Goal: Task Accomplishment & Management: Use online tool/utility

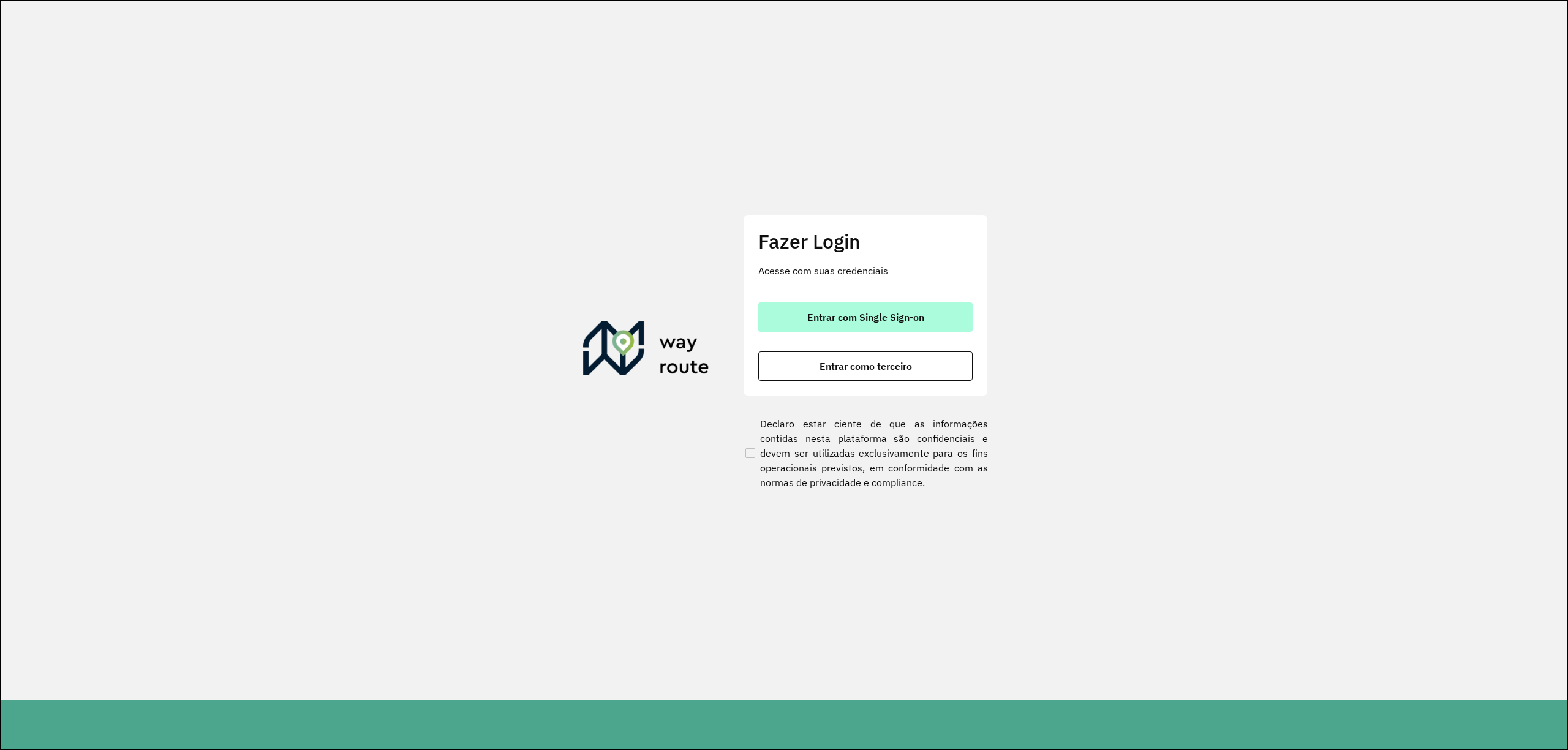
click at [847, 316] on span "Entrar com Single Sign-on" at bounding box center [866, 317] width 117 height 10
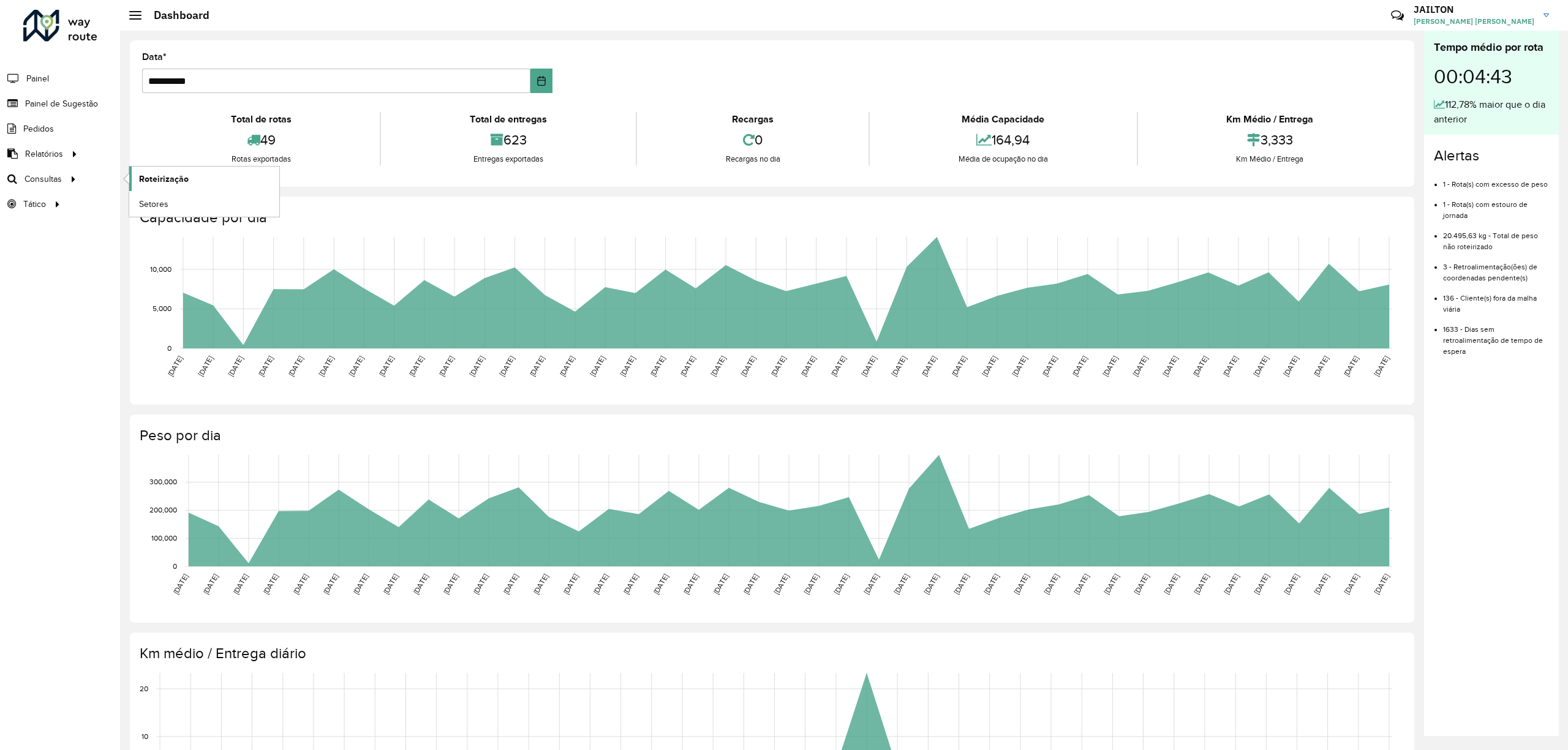
click at [172, 179] on span "Roteirização" at bounding box center [164, 179] width 50 height 13
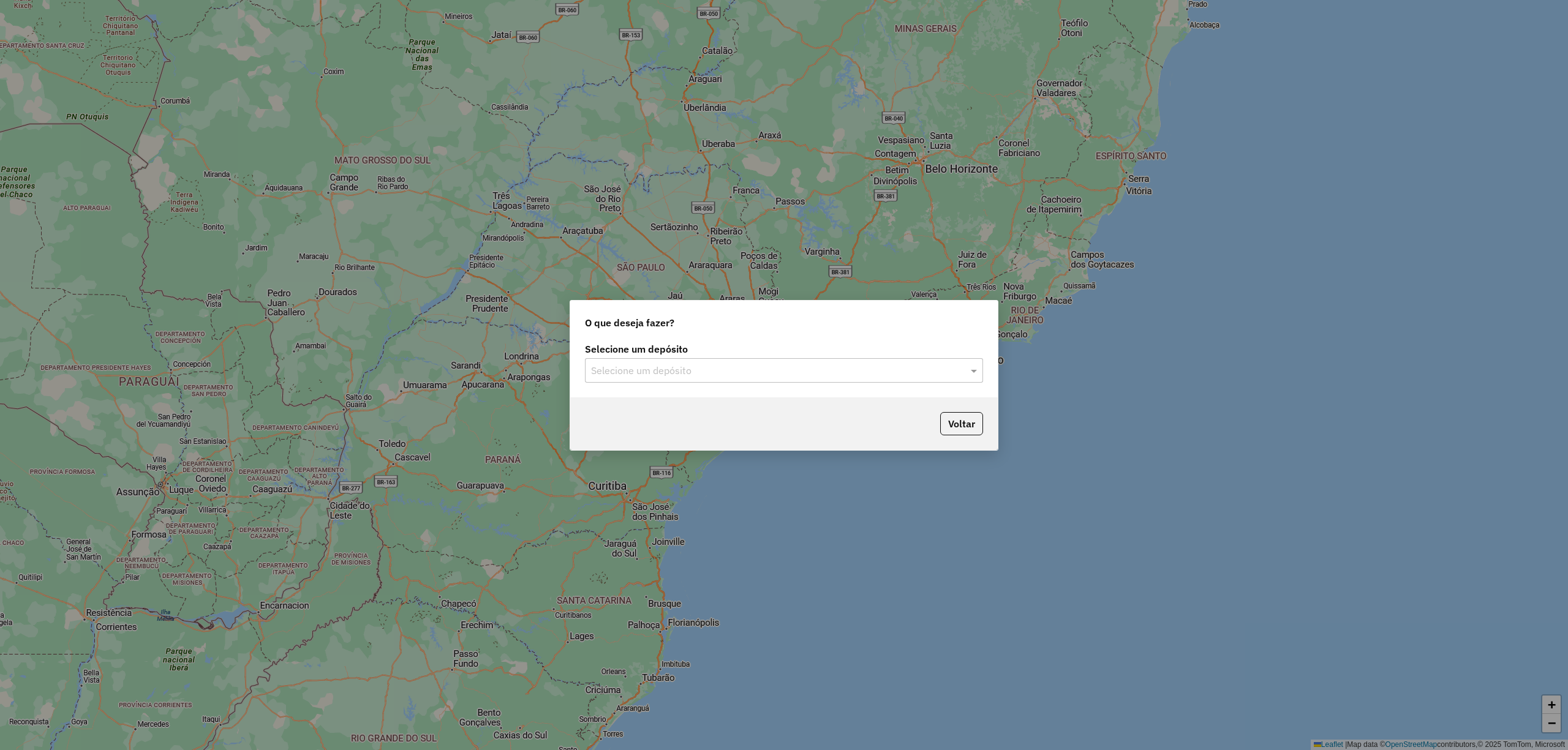
click at [730, 377] on input "text" at bounding box center [771, 371] width 361 height 15
click at [670, 400] on div "CDD Embu" at bounding box center [783, 405] width 396 height 21
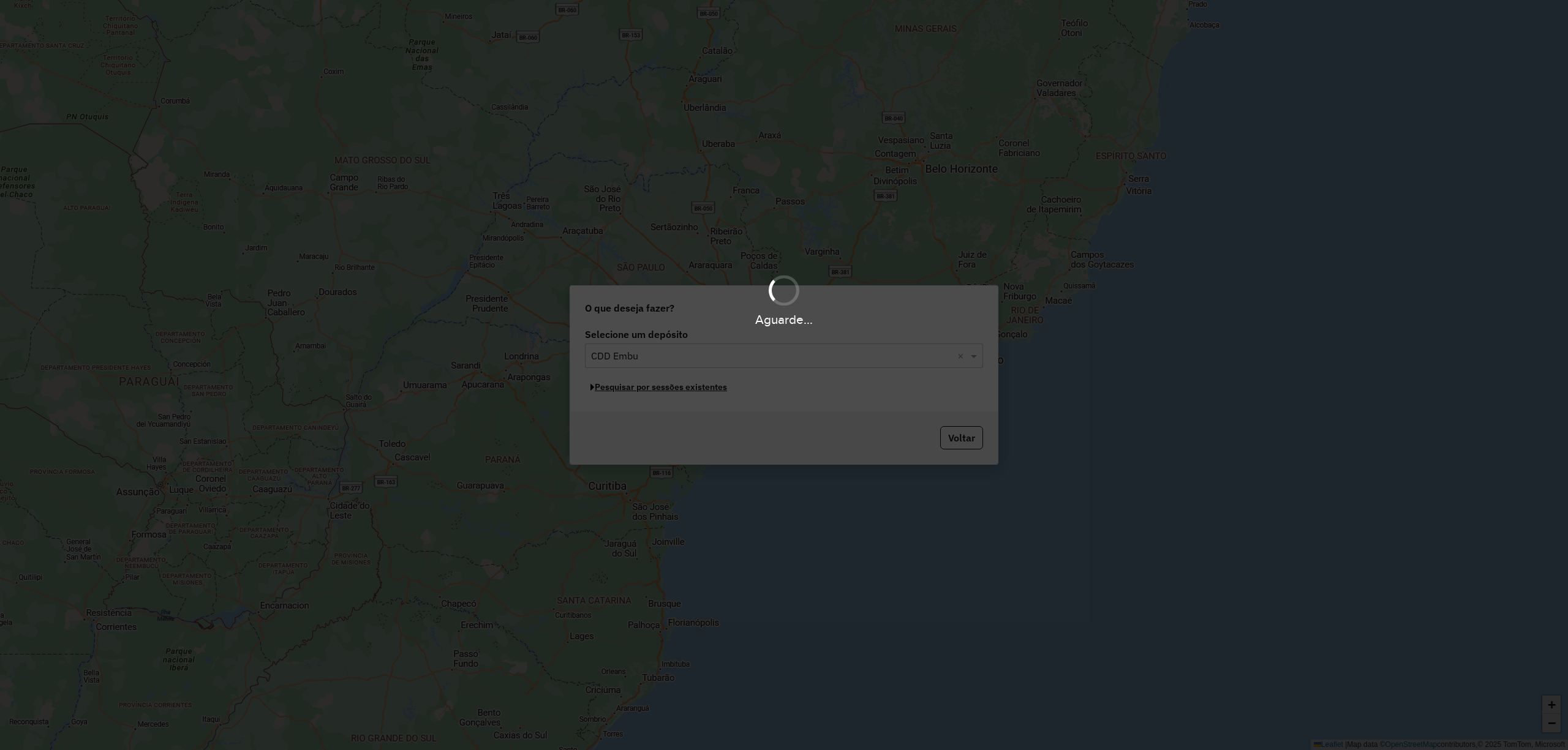
click at [655, 385] on button "Pesquisar por sessões existentes" at bounding box center [659, 387] width 148 height 19
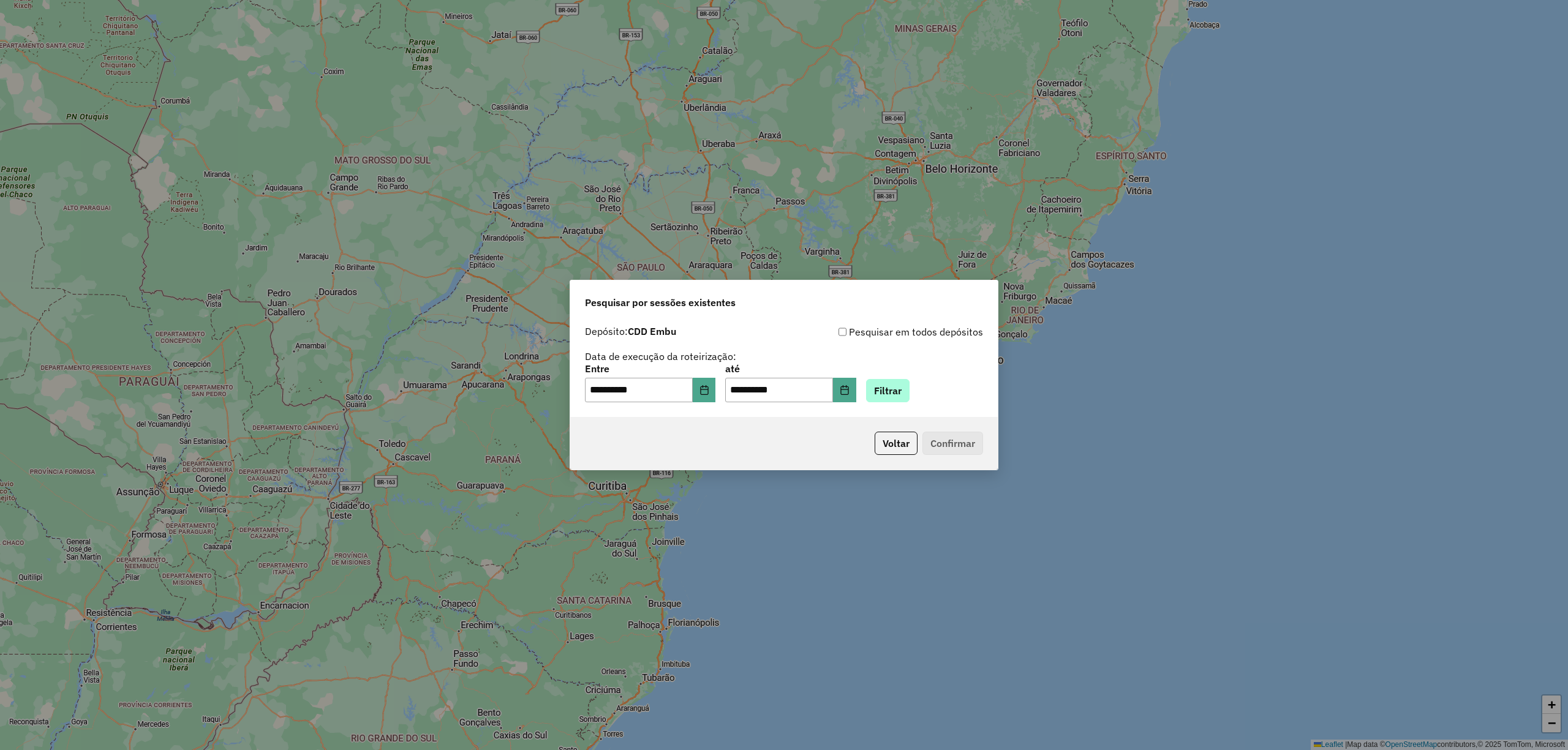
click at [917, 377] on div "**********" at bounding box center [784, 383] width 398 height 38
click at [909, 397] on button "Filtrar" at bounding box center [887, 390] width 43 height 23
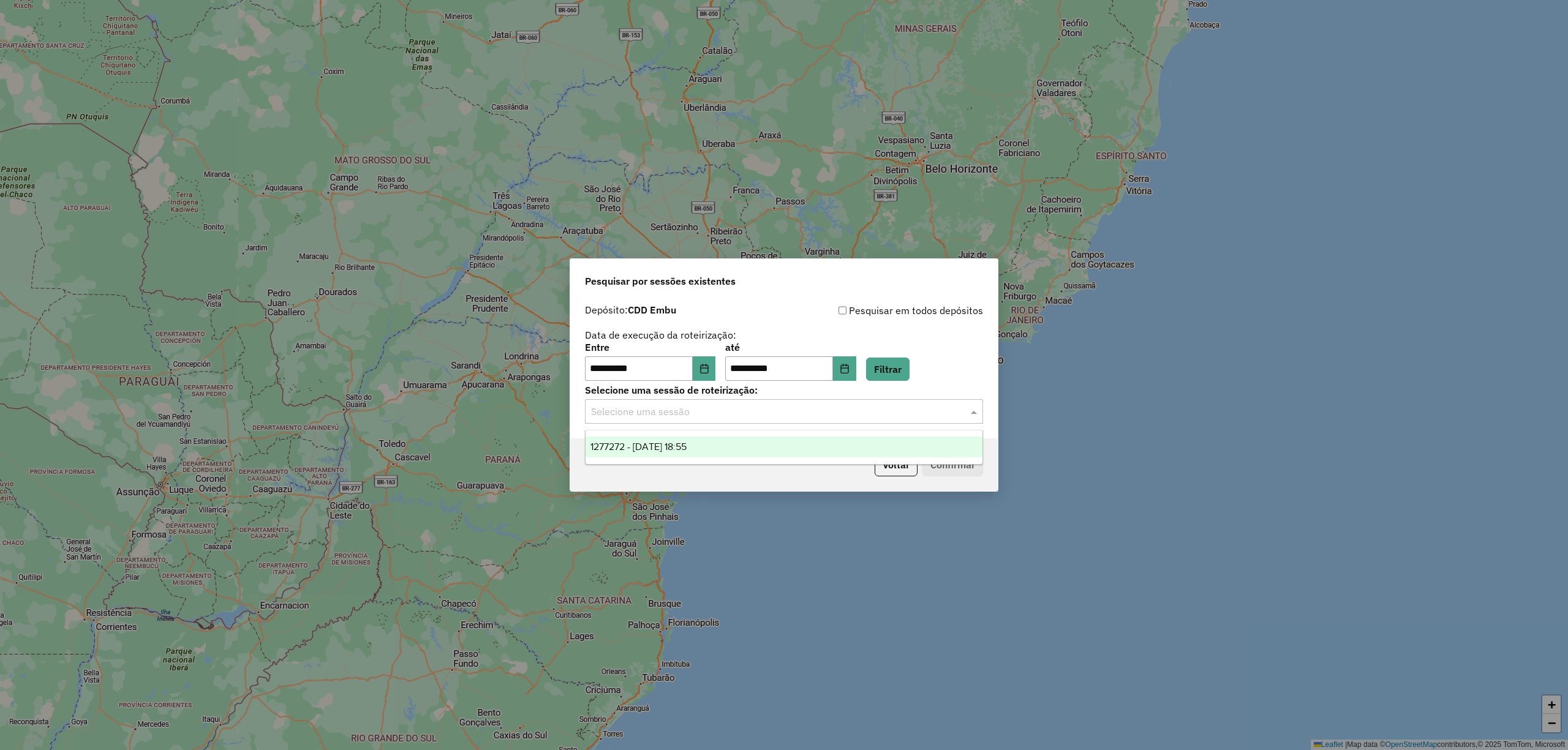
click at [859, 413] on input "text" at bounding box center [771, 412] width 361 height 15
click at [774, 444] on div "1277272 - 17/09/2025 18:55" at bounding box center [783, 446] width 396 height 21
click at [945, 468] on button "Confirmar" at bounding box center [952, 465] width 60 height 23
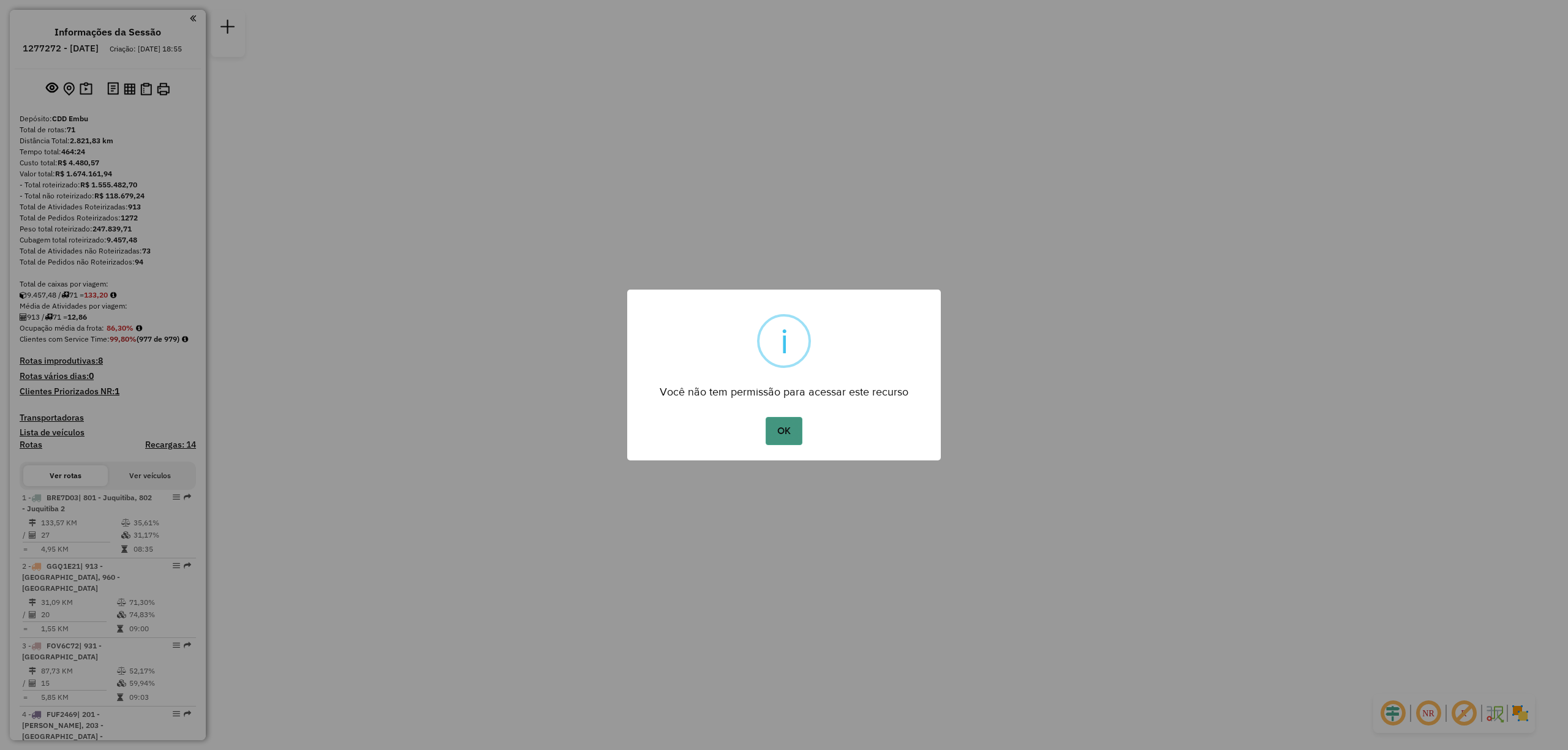
click at [785, 430] on button "OK" at bounding box center [783, 432] width 36 height 28
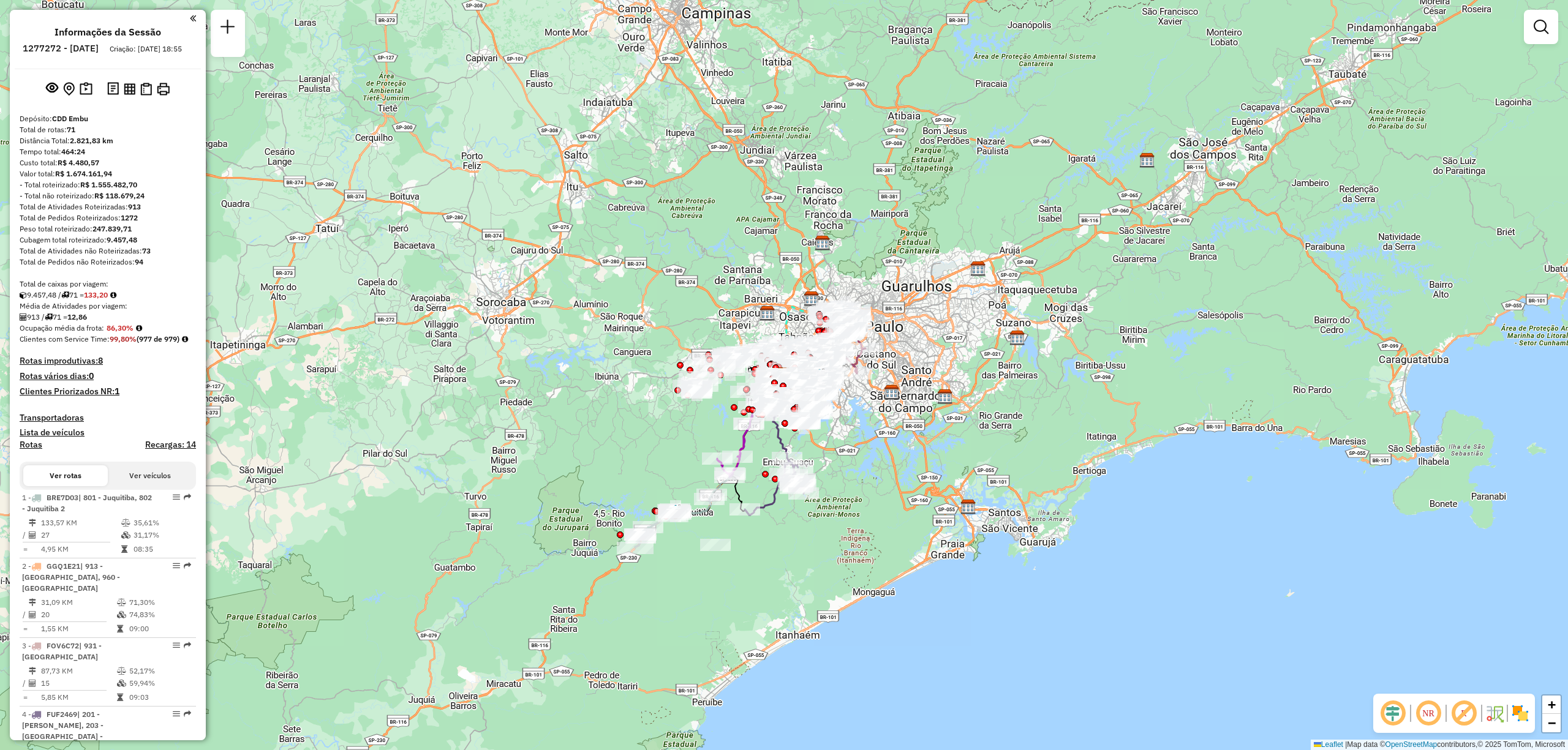
scroll to position [4710, 0]
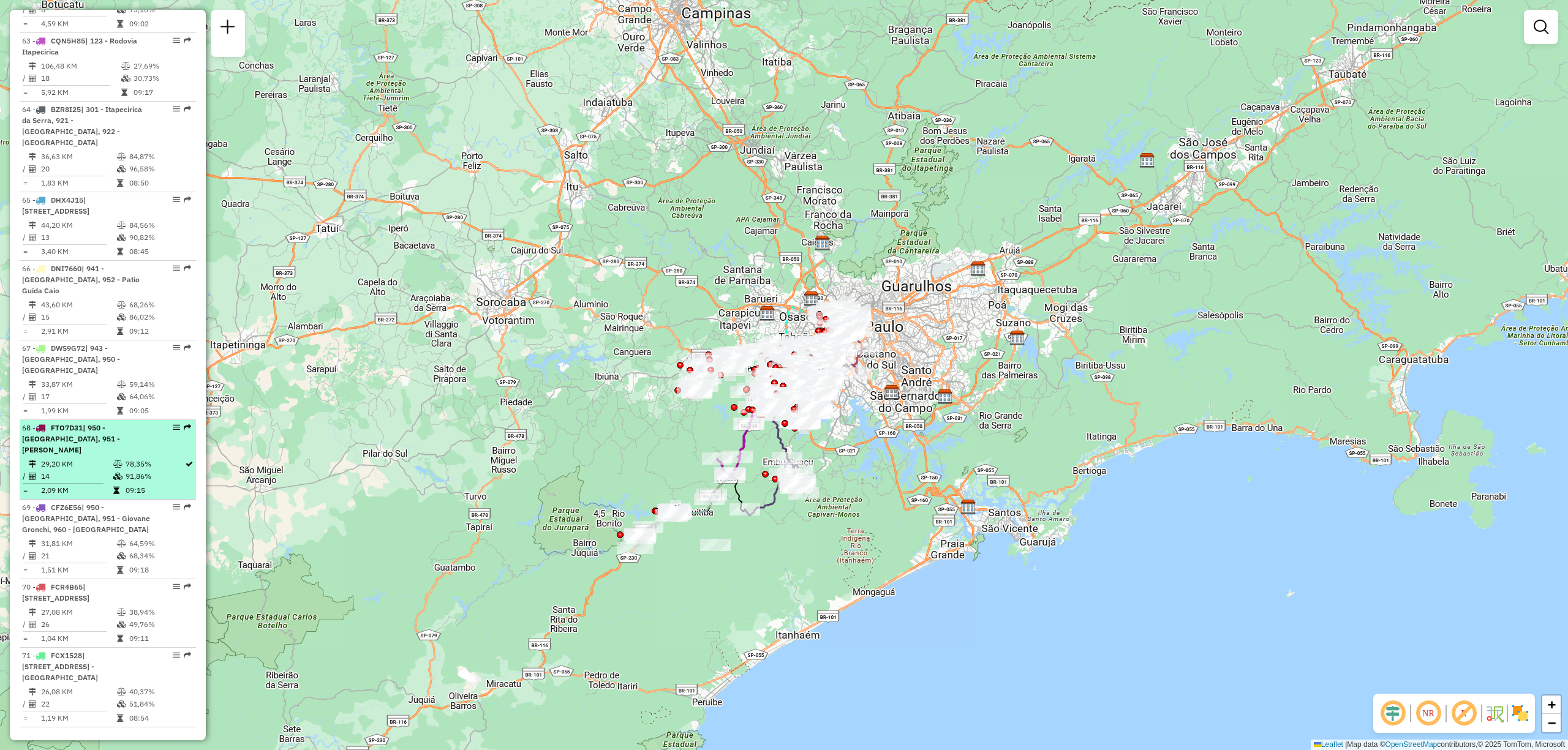
select select "**********"
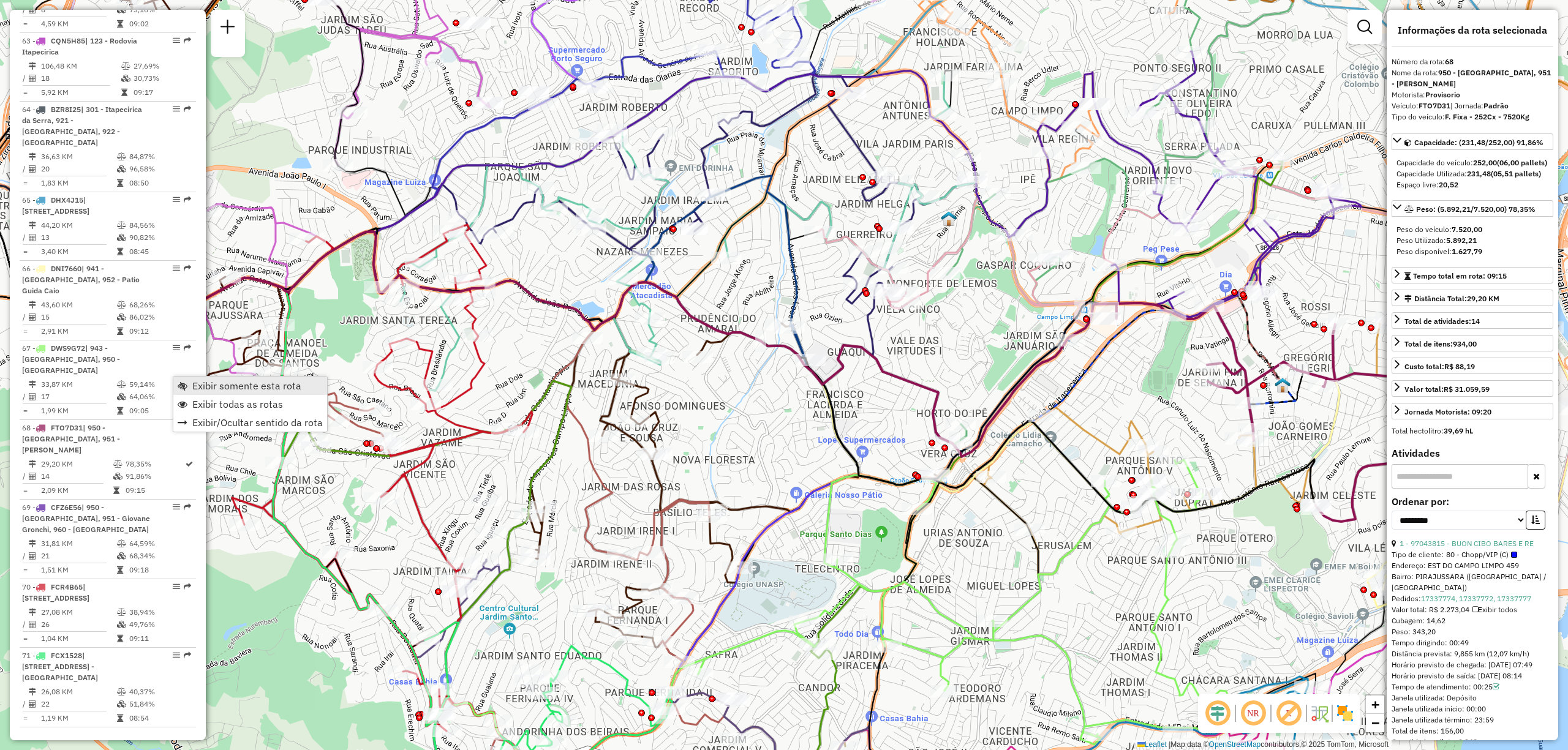
click at [244, 387] on span "Exibir somente esta rota" at bounding box center [247, 386] width 109 height 10
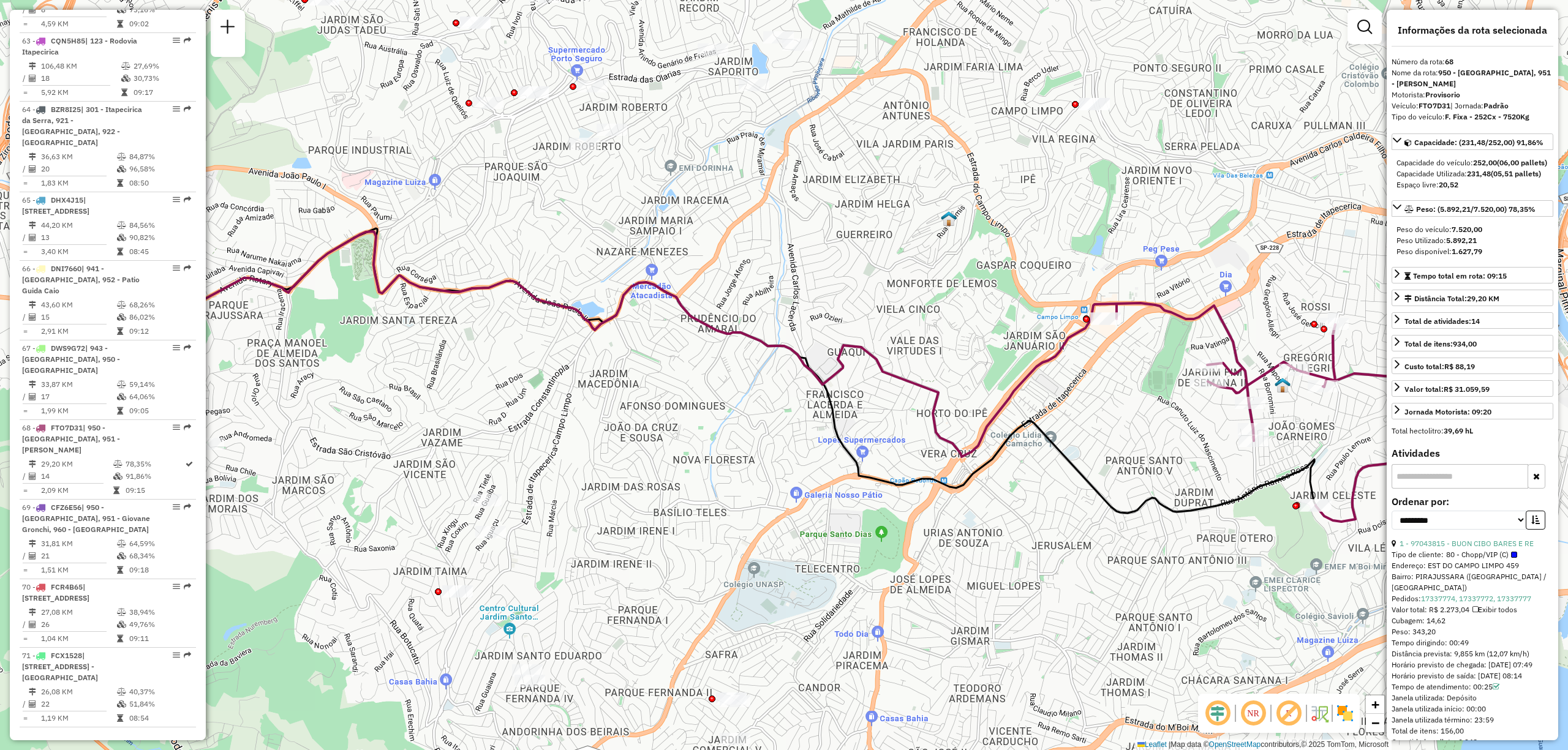
click at [1352, 716] on img at bounding box center [1345, 714] width 20 height 20
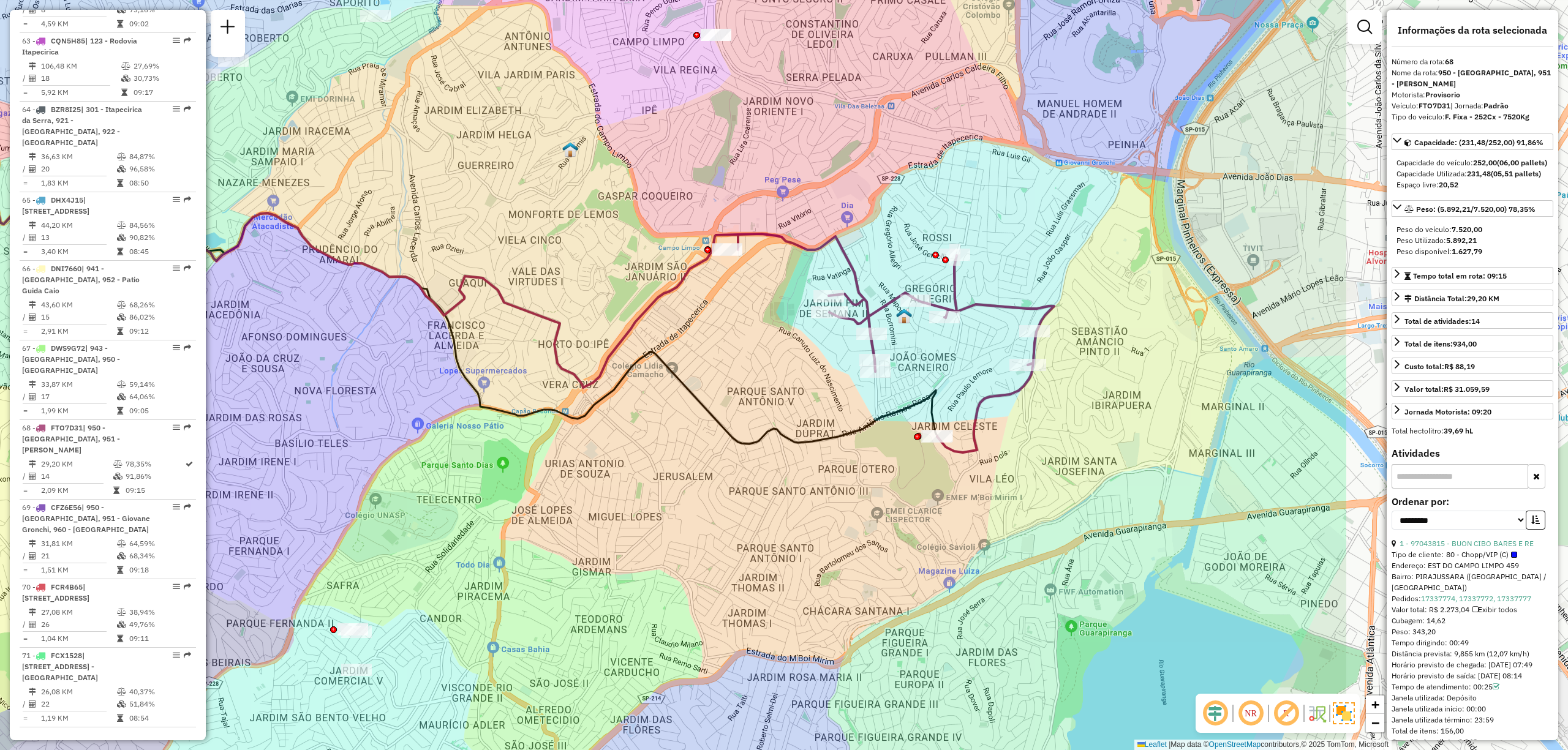
drag, startPoint x: 1269, startPoint y: 498, endPoint x: 891, endPoint y: 429, distance: 384.2
click at [891, 429] on div "Janela de atendimento Grade de atendimento Capacidade Transportadoras Veículos …" at bounding box center [784, 375] width 1568 height 750
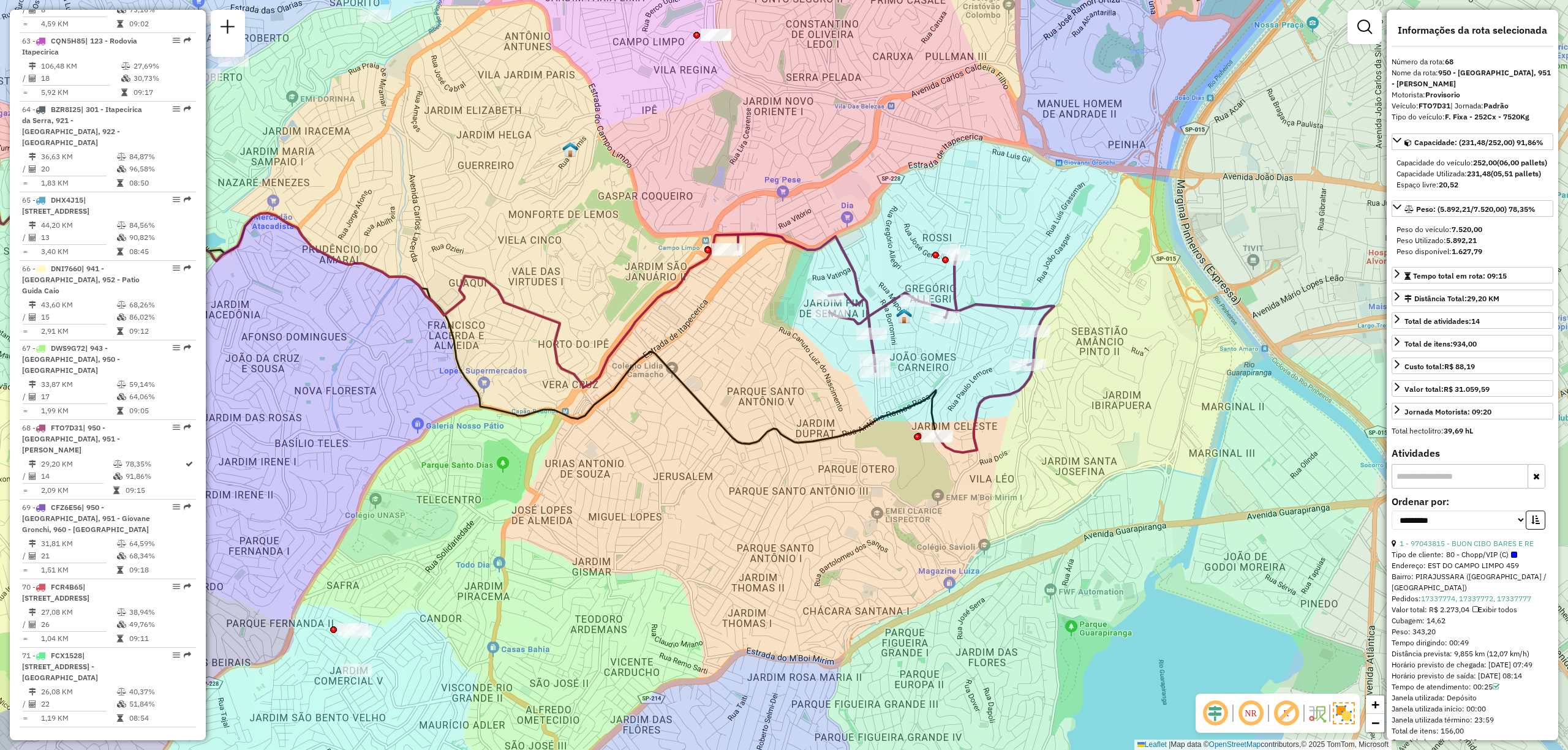
click at [1250, 714] on em at bounding box center [1250, 713] width 29 height 29
click at [1296, 711] on em at bounding box center [1286, 713] width 29 height 29
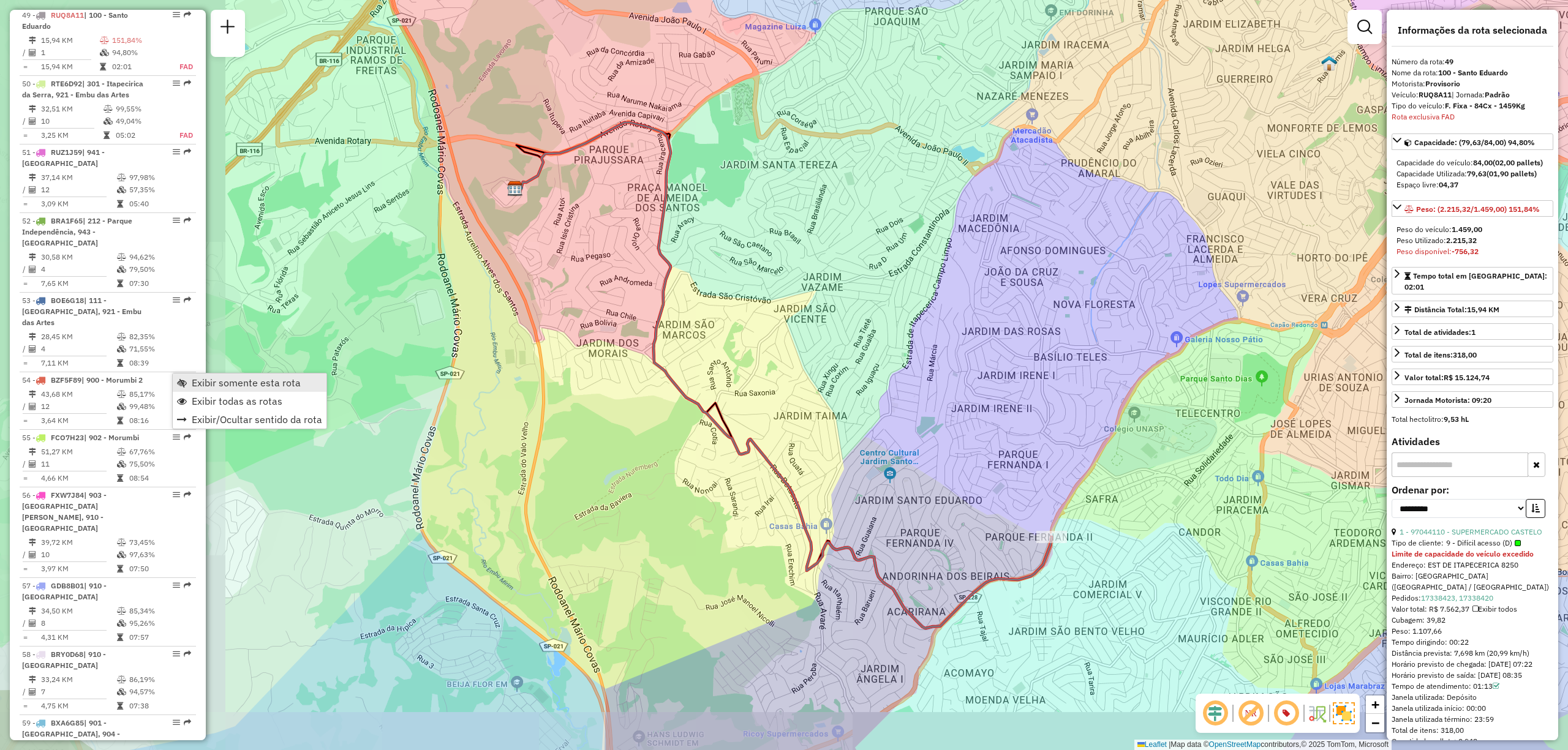
scroll to position [3760, 0]
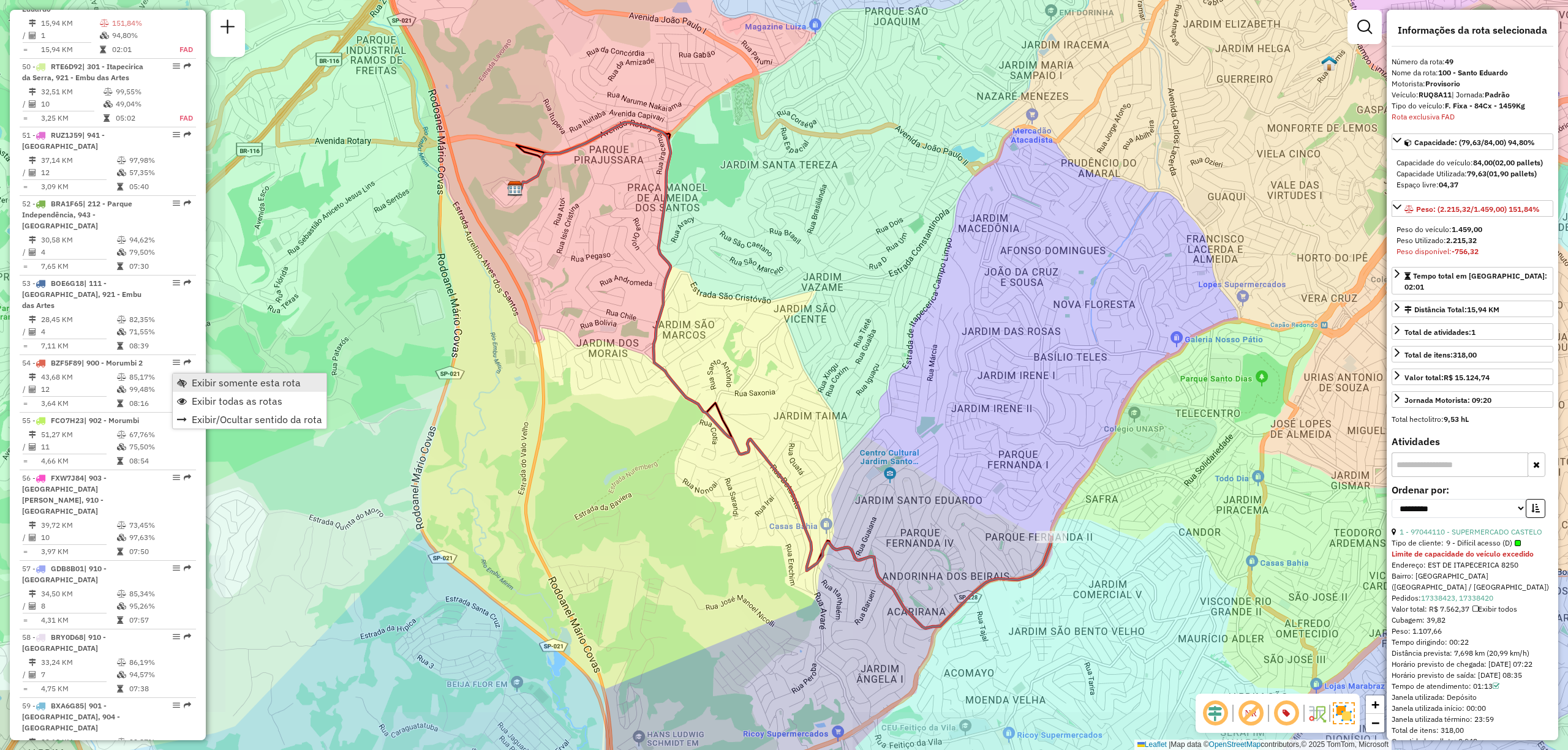
click at [250, 381] on span "Exibir somente esta rota" at bounding box center [246, 383] width 109 height 10
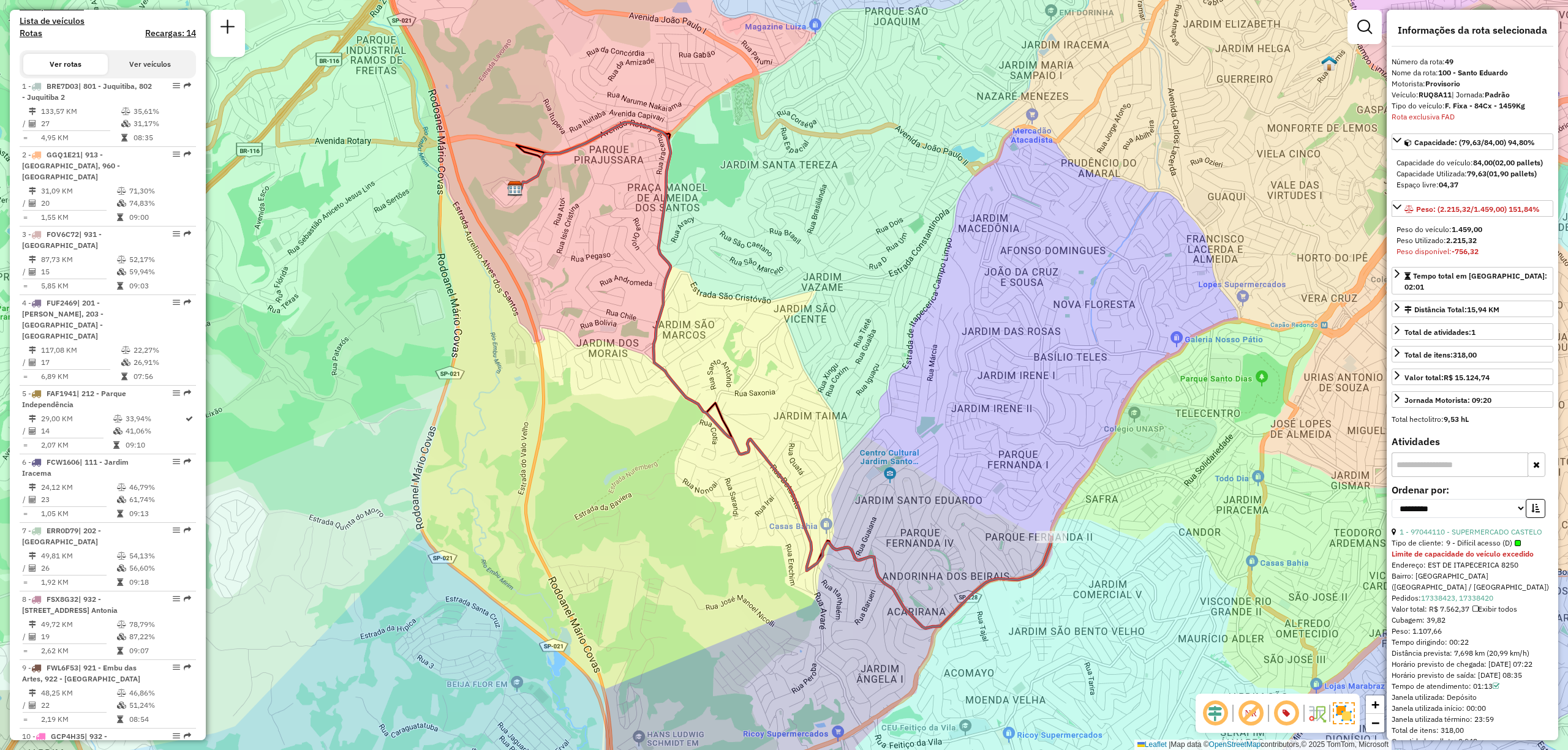
scroll to position [0, 0]
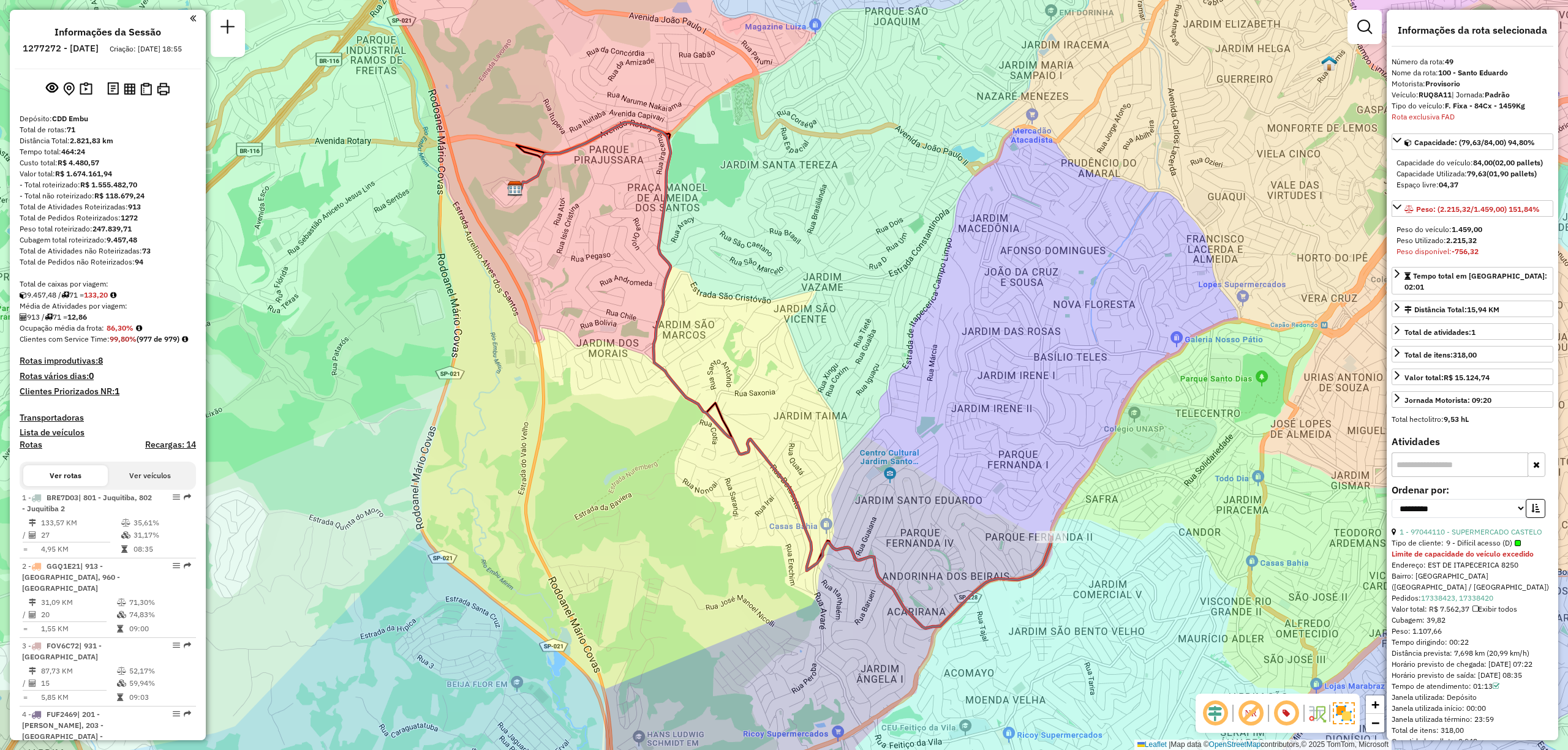
click at [76, 46] on h6 "1277272 - 17/09/2025" at bounding box center [60, 48] width 76 height 11
copy h6 "1277272"
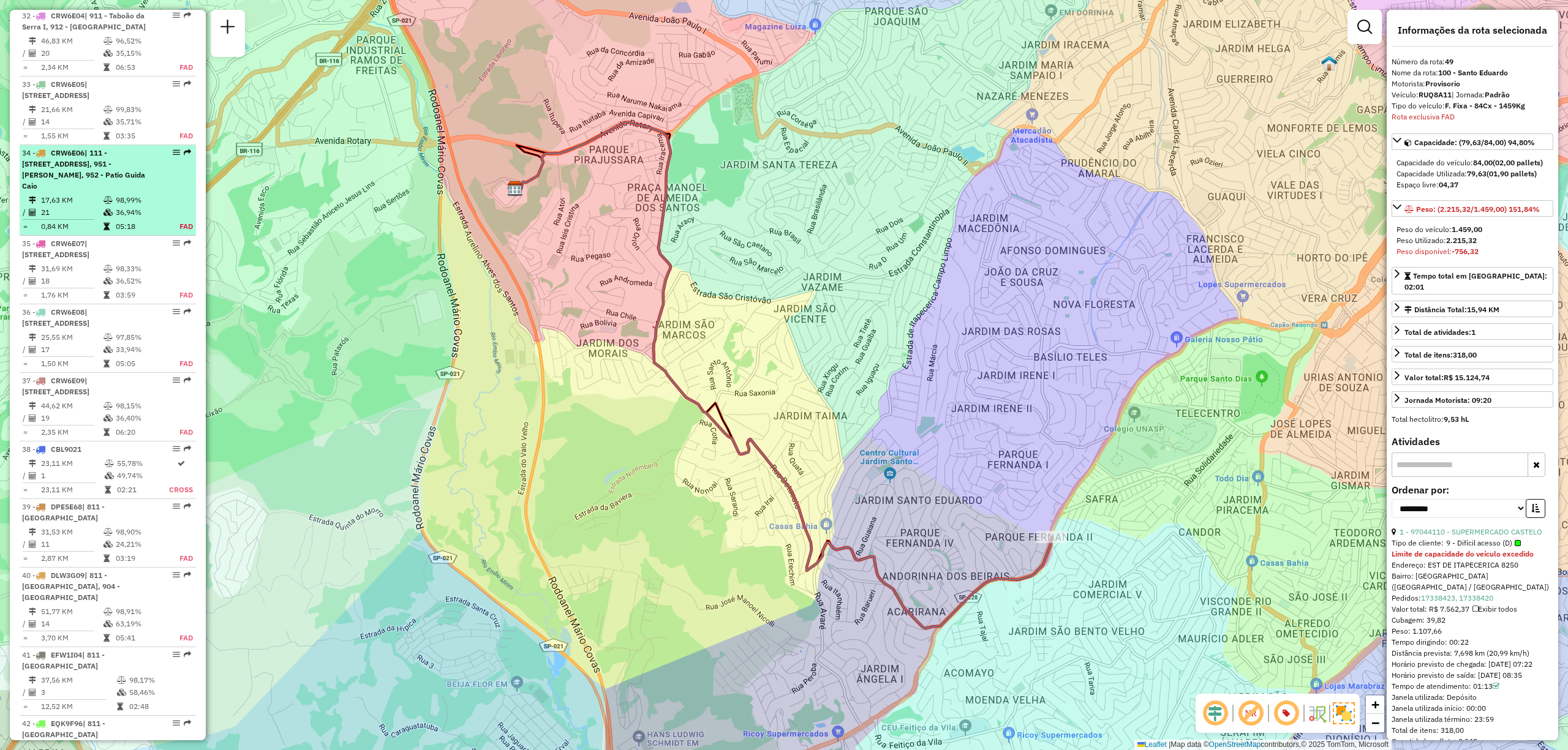
scroll to position [2695, 0]
